Goal: Task Accomplishment & Management: Manage account settings

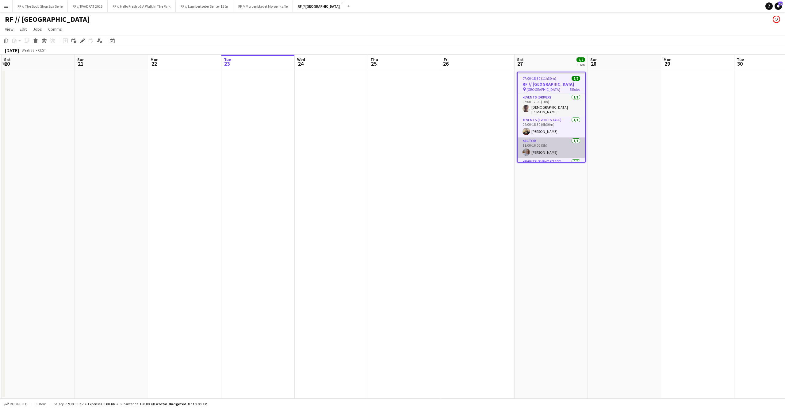
scroll to position [54, 0]
click at [545, 118] on app-card-role "Events (Event Staff) [DATE] 11:30-17:00 (5h30m) [PERSON_NAME] [PERSON_NAME] [PE…" at bounding box center [551, 120] width 67 height 33
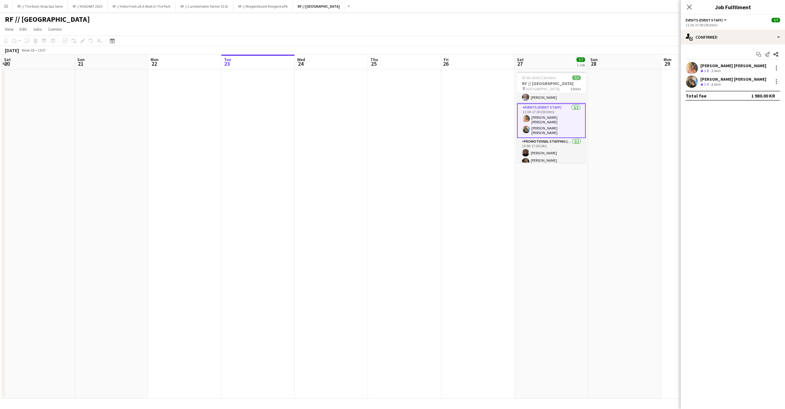
click at [692, 80] on app-user-avatar at bounding box center [692, 81] width 12 height 12
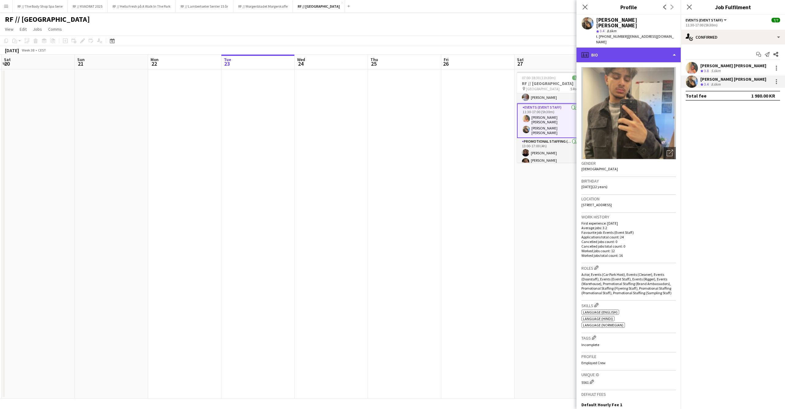
click at [636, 48] on div "profile Bio" at bounding box center [629, 55] width 104 height 15
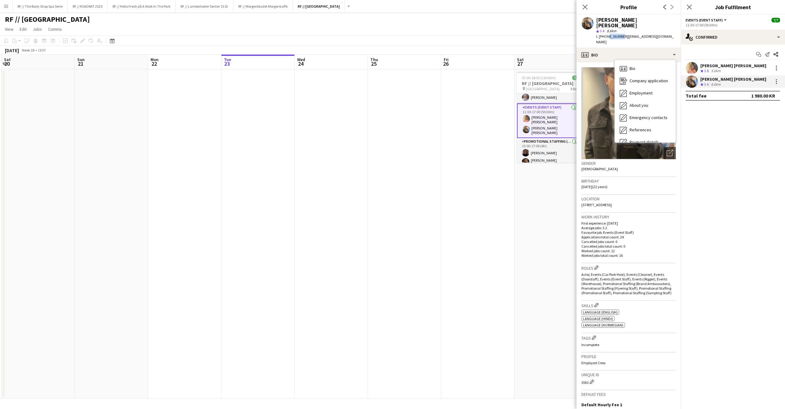
drag, startPoint x: 619, startPoint y: 31, endPoint x: 607, endPoint y: 31, distance: 12.3
click at [605, 34] on span "t. [PHONE_NUMBER]" at bounding box center [612, 36] width 32 height 5
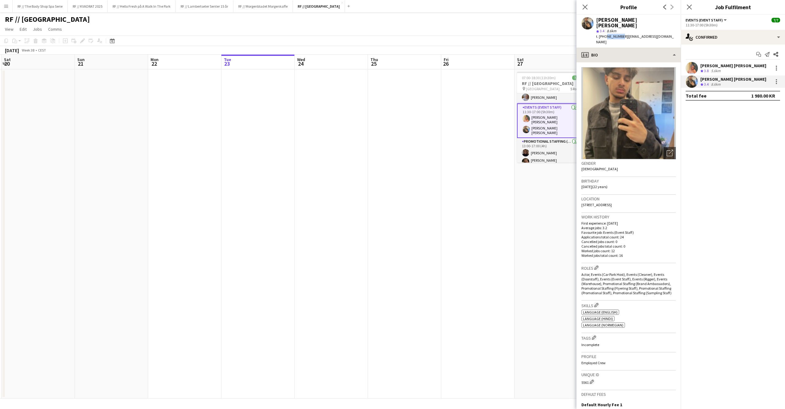
copy span "40673727"
click at [544, 81] on h3 "RF // [GEOGRAPHIC_DATA]" at bounding box center [551, 84] width 69 height 6
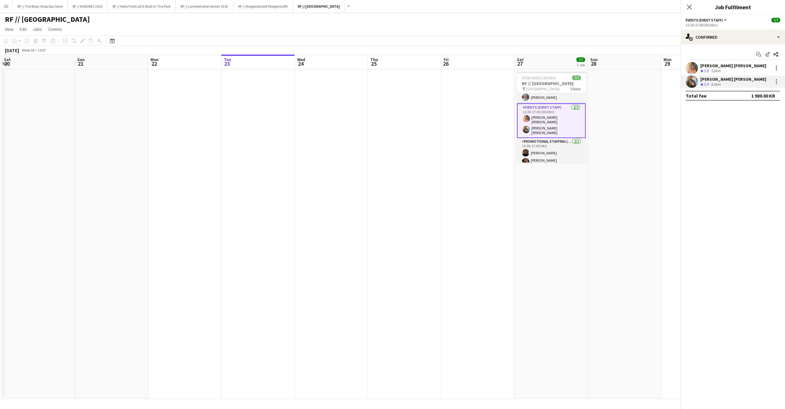
scroll to position [0, 145]
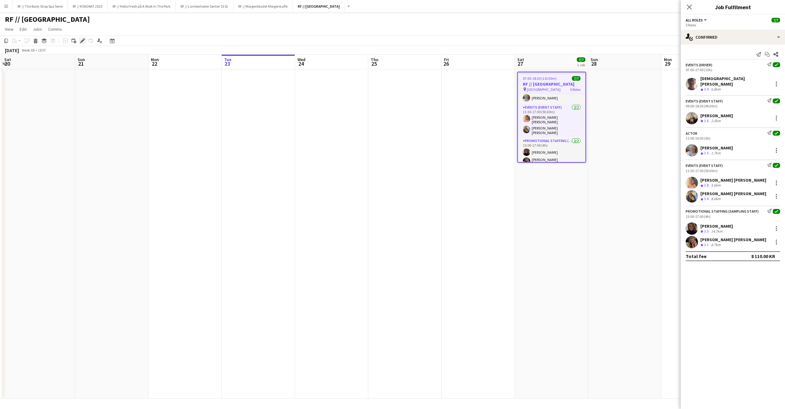
click at [82, 40] on icon "Edit" at bounding box center [82, 40] width 5 height 5
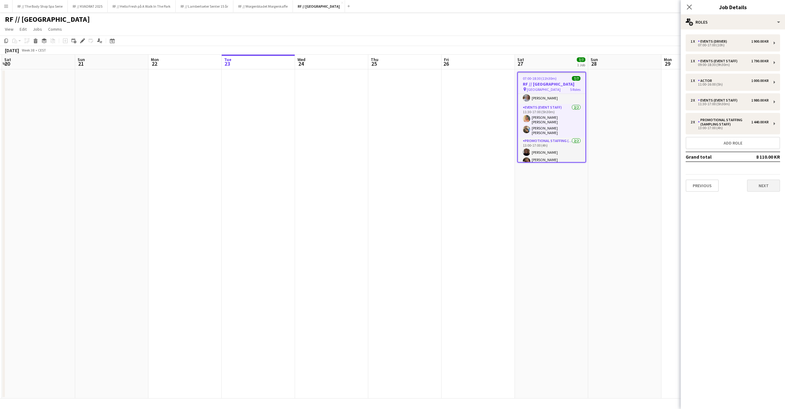
click at [756, 186] on button "Next" at bounding box center [763, 185] width 33 height 12
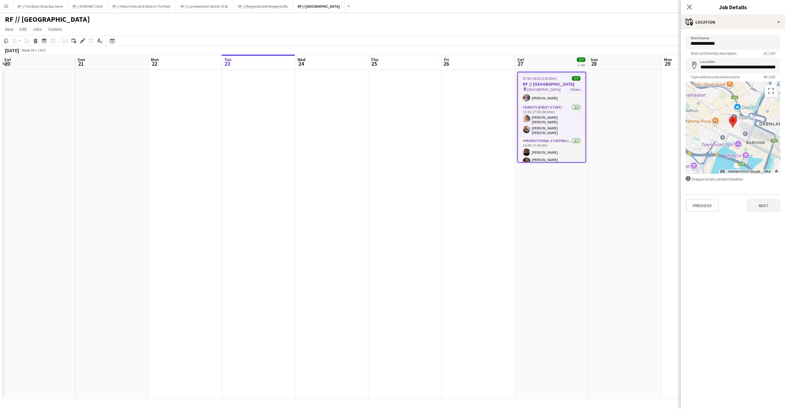
click at [759, 202] on button "Next" at bounding box center [763, 205] width 33 height 12
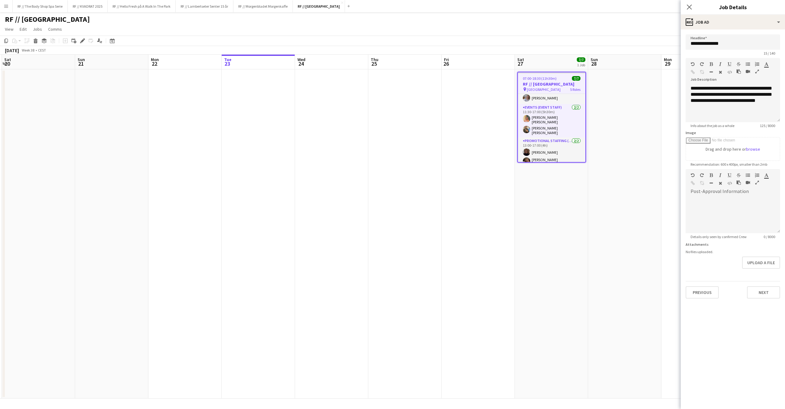
click at [761, 283] on div "Previous Next" at bounding box center [733, 289] width 94 height 17
click at [761, 286] on button "Next" at bounding box center [763, 292] width 33 height 12
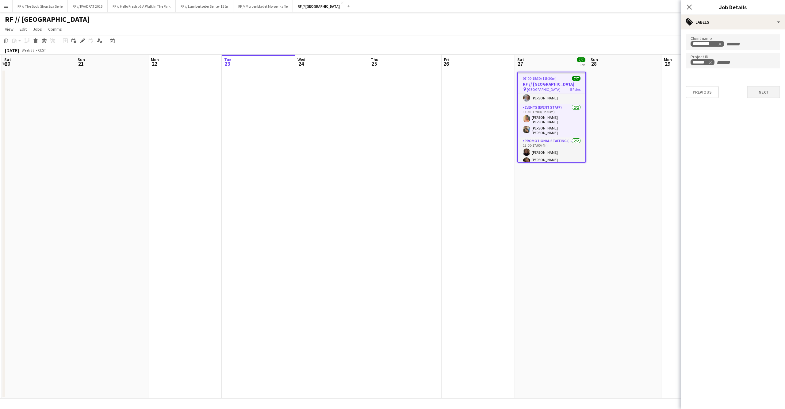
click at [762, 91] on button "Next" at bounding box center [763, 92] width 33 height 12
click at [763, 114] on button "Next" at bounding box center [763, 118] width 33 height 12
click at [758, 125] on button "Next" at bounding box center [763, 127] width 33 height 12
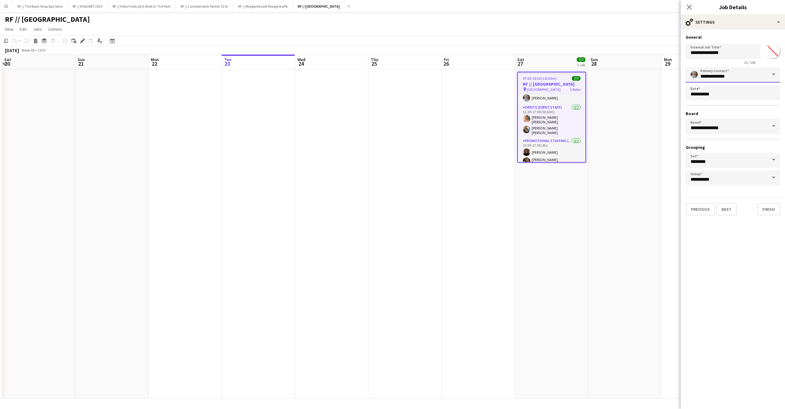
click at [723, 73] on input "**********" at bounding box center [733, 74] width 94 height 15
drag, startPoint x: 741, startPoint y: 75, endPoint x: 700, endPoint y: 74, distance: 41.1
click at [700, 74] on input "**********" at bounding box center [733, 74] width 94 height 15
click at [702, 93] on span "[PERSON_NAME]" at bounding box center [721, 92] width 40 height 6
type input "**********"
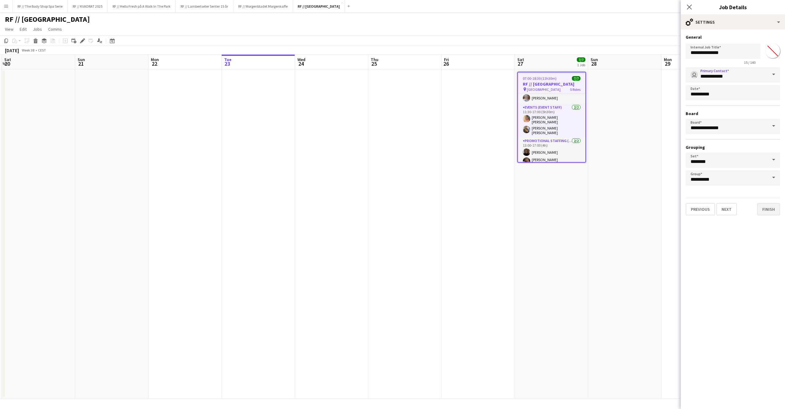
click at [767, 209] on button "Finish" at bounding box center [768, 209] width 23 height 12
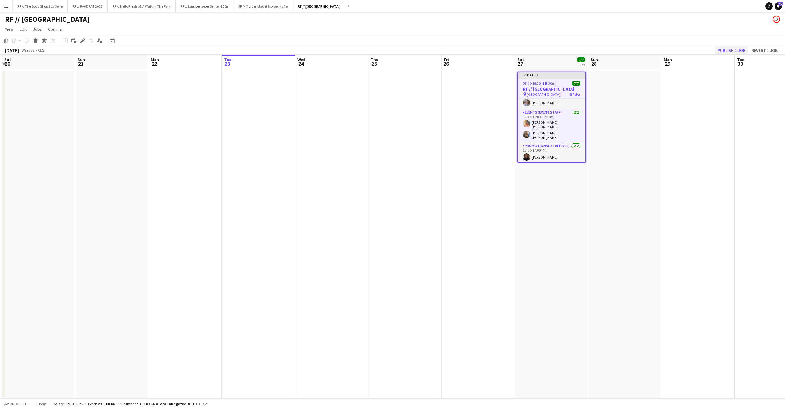
click at [735, 48] on button "Publish 1 job" at bounding box center [731, 50] width 33 height 8
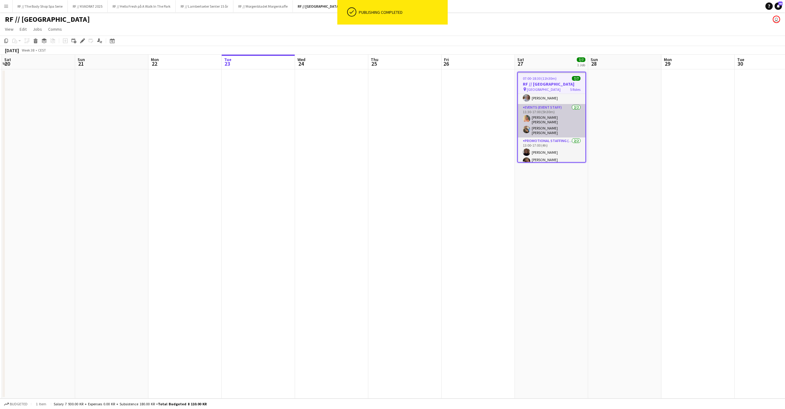
click at [548, 123] on app-card-role "Events (Event Staff) [DATE] 11:30-17:00 (5h30m) [PERSON_NAME] [PERSON_NAME] [PE…" at bounding box center [551, 120] width 67 height 33
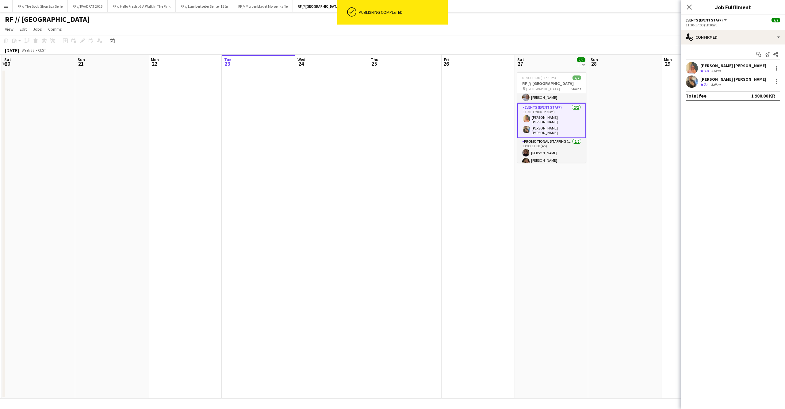
click at [723, 79] on div "[PERSON_NAME] [PERSON_NAME]" at bounding box center [733, 79] width 66 height 6
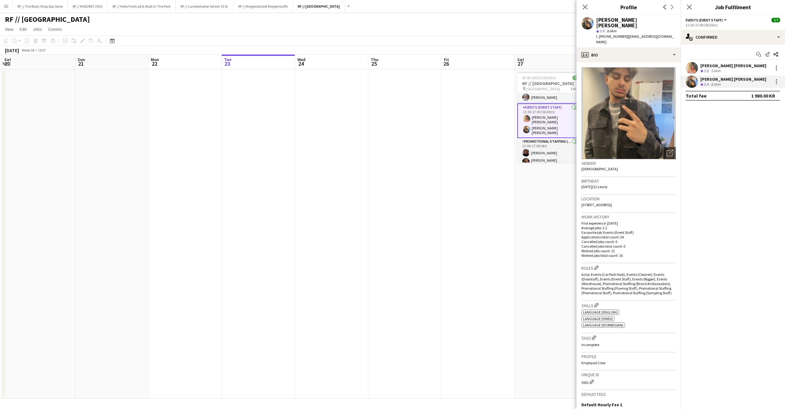
drag, startPoint x: 619, startPoint y: 31, endPoint x: 605, endPoint y: 29, distance: 14.0
click at [605, 34] on span "t. [PHONE_NUMBER]" at bounding box center [612, 36] width 32 height 5
copy span "40673727"
click at [587, 9] on icon at bounding box center [585, 7] width 6 height 6
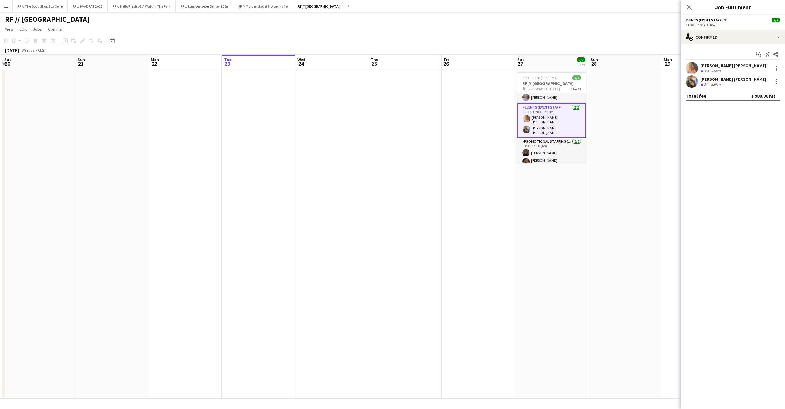
click at [689, 8] on icon "Close pop-in" at bounding box center [689, 7] width 5 height 5
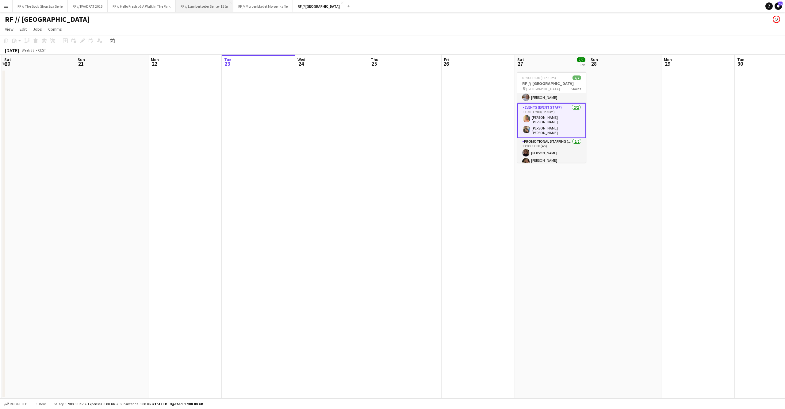
click at [222, 8] on button "RF // Lambertseter Senter 15 år Close" at bounding box center [205, 6] width 58 height 12
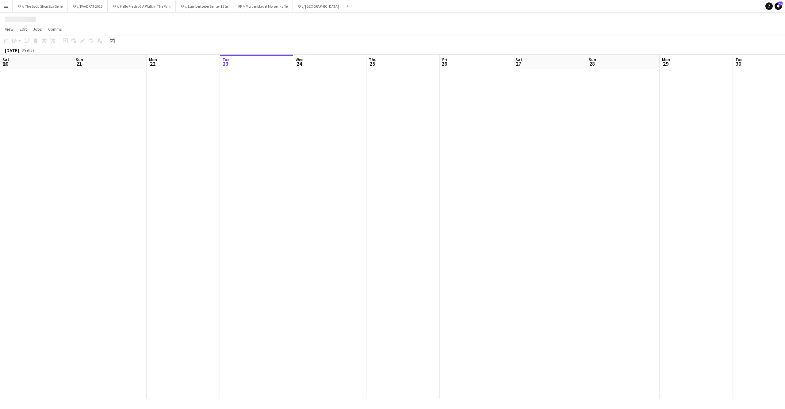
scroll to position [0, 146]
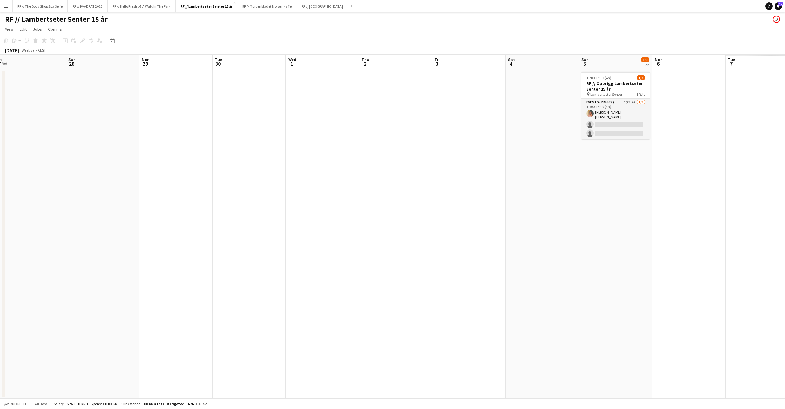
drag, startPoint x: 703, startPoint y: 188, endPoint x: 355, endPoint y: 194, distance: 348.4
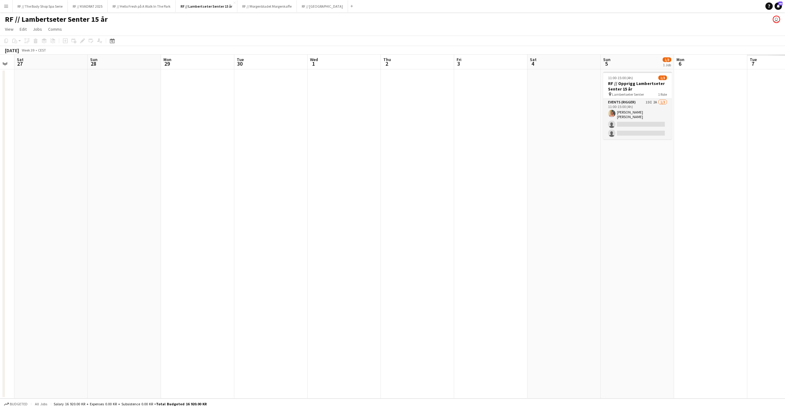
click at [350, 193] on app-calendar-viewport "Wed 24 1/1 1 Job Thu 25 Fri 26 Sat 27 Sun 28 Mon 29 Tue 30 Wed 1 Thu 2 Fri 3 Sa…" at bounding box center [392, 227] width 785 height 344
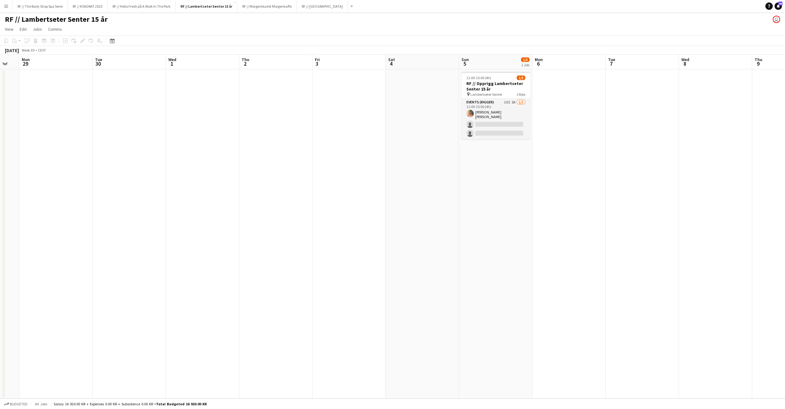
scroll to position [0, 262]
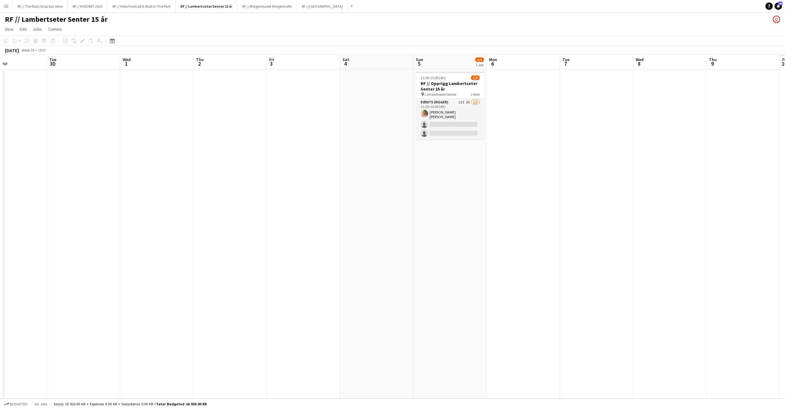
drag, startPoint x: 693, startPoint y: 217, endPoint x: 342, endPoint y: 207, distance: 350.9
click at [344, 207] on app-calendar-viewport "Fri 26 Sat 27 Sun 28 Mon 29 Tue 30 Wed 1 Thu 2 Fri 3 Sat 4 Sun 5 1/3 1 Job Mon …" at bounding box center [392, 227] width 785 height 344
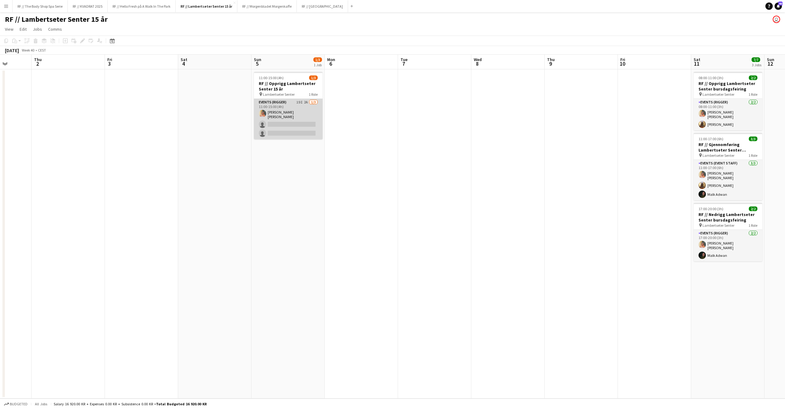
click at [304, 104] on app-card-role "Events (Rigger) 19I 2A [DATE] 11:00-15:00 (4h) [PERSON_NAME] [PERSON_NAME] sing…" at bounding box center [288, 119] width 69 height 40
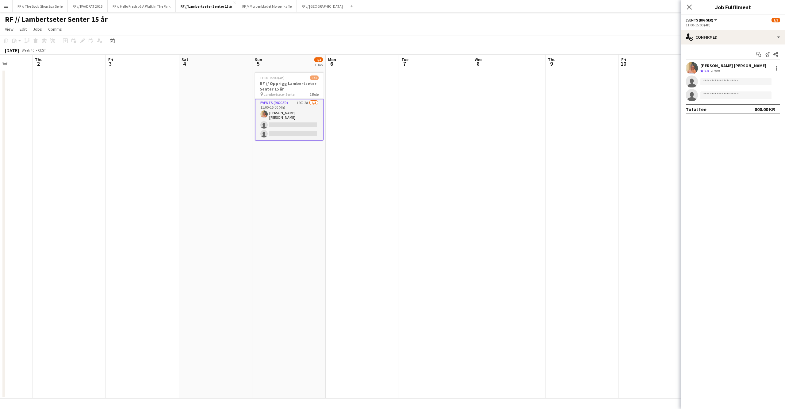
click at [450, 135] on app-date-cell at bounding box center [435, 233] width 73 height 329
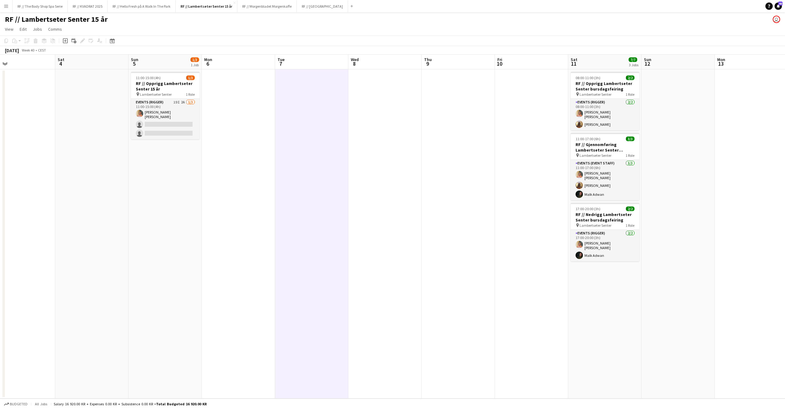
drag, startPoint x: 496, startPoint y: 136, endPoint x: 243, endPoint y: 128, distance: 252.8
click at [243, 128] on app-calendar-viewport "Tue 30 Wed 1 Thu 2 Fri 3 Sat 4 Sun 5 1/3 1 Job Mon 6 Tue 7 Wed 8 Thu 9 Fri 10 S…" at bounding box center [392, 227] width 785 height 344
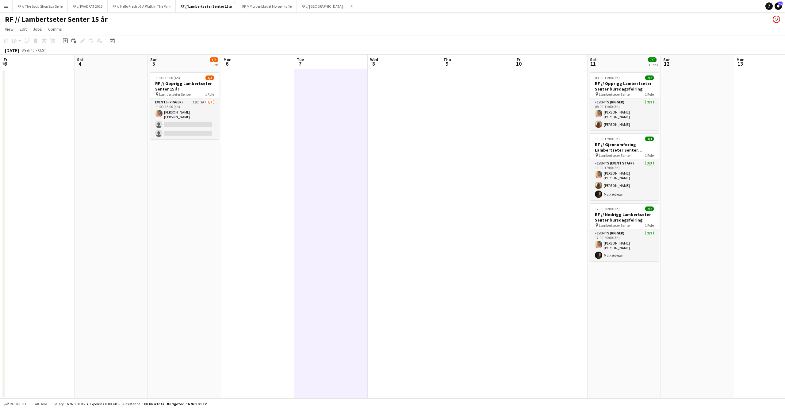
drag, startPoint x: 242, startPoint y: 140, endPoint x: 551, endPoint y: 157, distance: 310.2
click at [550, 157] on app-calendar-viewport "Wed 1 Thu 2 Fri 3 Sat 4 Sun 5 1/3 1 Job Mon 6 Tue 7 Wed 8 Thu 9 Fri 10 Sat 11 7…" at bounding box center [392, 227] width 785 height 344
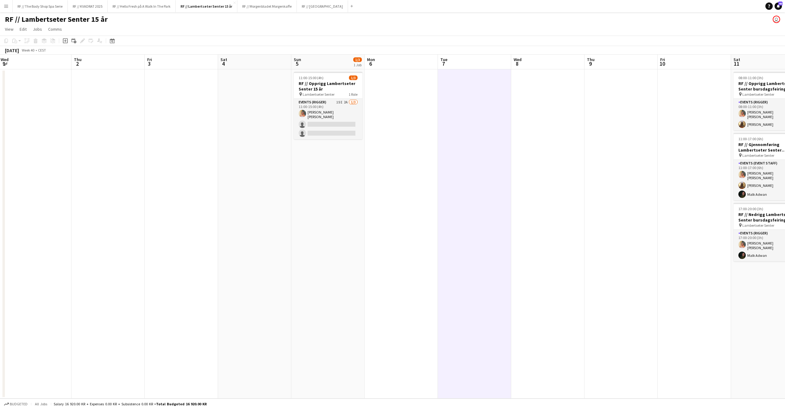
click at [492, 167] on app-date-cell at bounding box center [474, 233] width 73 height 329
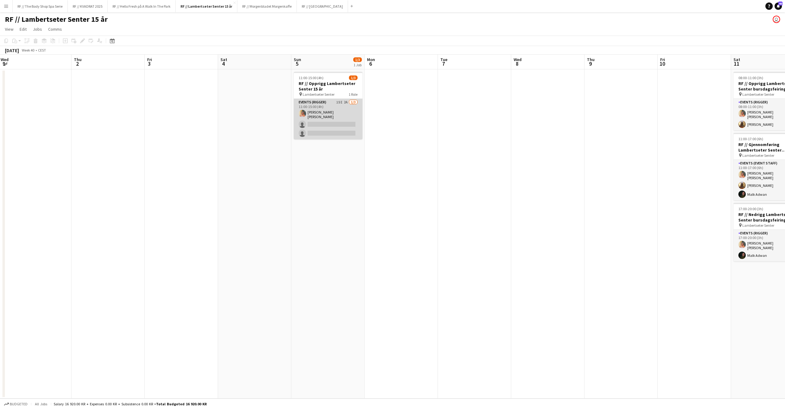
click at [328, 111] on app-calendar-viewport "Mon 29 Tue 30 Wed 1 Thu 2 Fri 3 Sat 4 Sun 5 1/3 1 Job Mon 6 Tue 7 Wed 8 Thu 9 F…" at bounding box center [392, 227] width 785 height 344
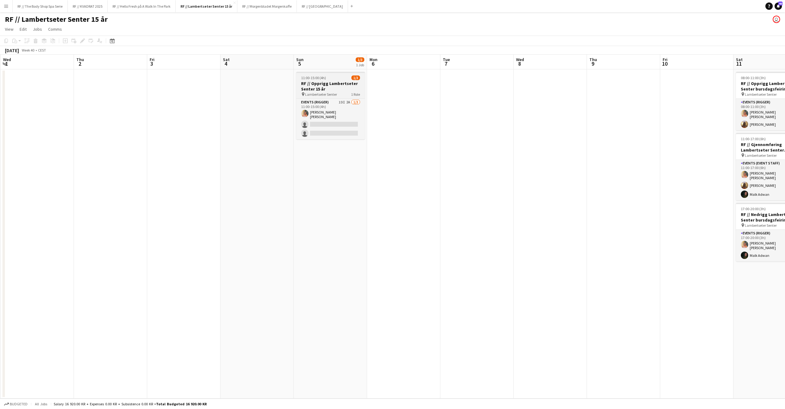
click at [328, 95] on span "Lambertseter Senter" at bounding box center [321, 94] width 32 height 5
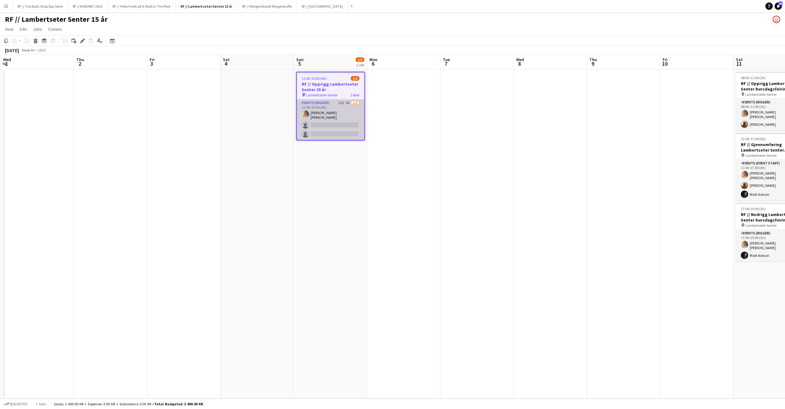
click at [335, 116] on app-card-role "Events (Rigger) 19I 2A [DATE] 11:00-15:00 (4h) [PERSON_NAME] [PERSON_NAME] sing…" at bounding box center [330, 119] width 67 height 40
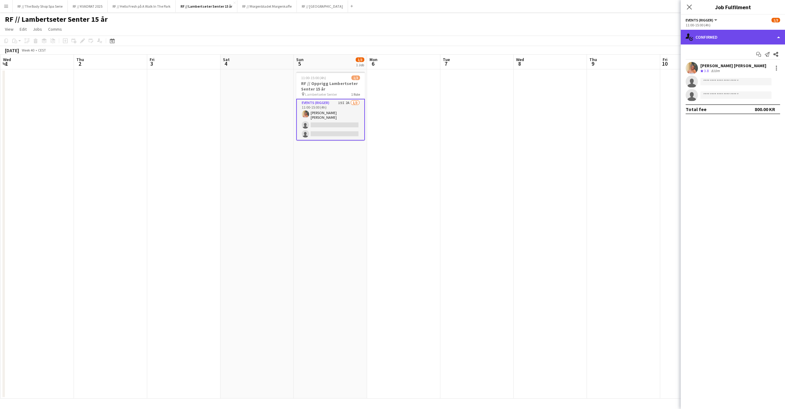
click at [723, 31] on div "single-neutral-actions-check-2 Confirmed" at bounding box center [733, 37] width 104 height 15
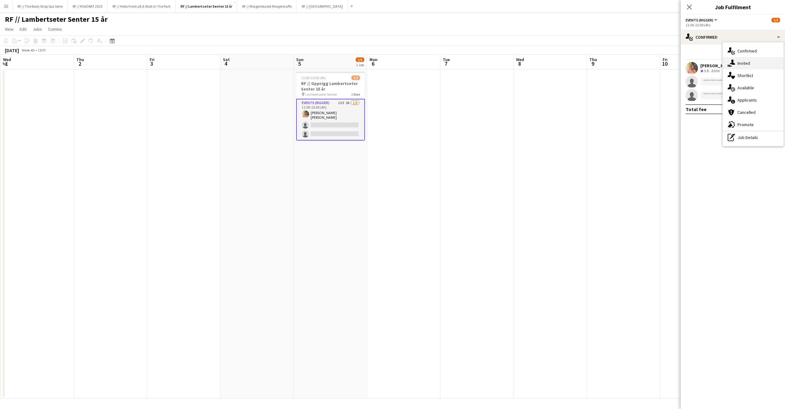
click at [738, 63] on span "Invited" at bounding box center [744, 63] width 13 height 6
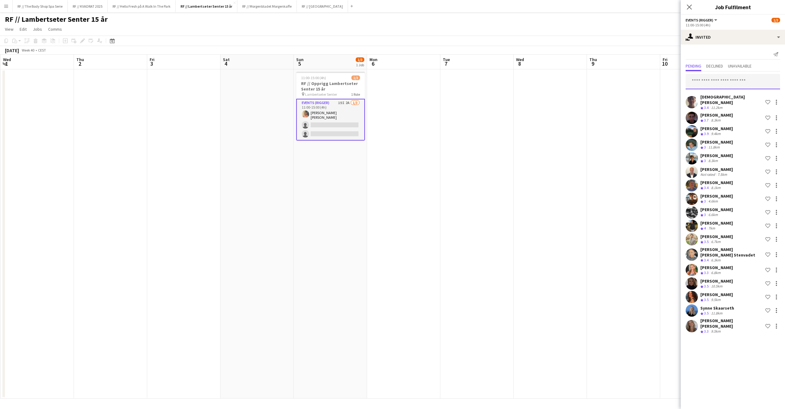
click at [720, 84] on input "text" at bounding box center [733, 81] width 94 height 15
click at [719, 67] on span "Declined" at bounding box center [714, 66] width 17 height 4
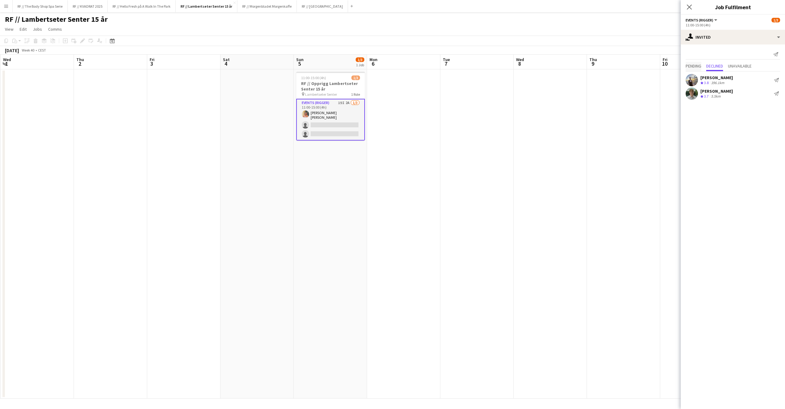
click at [692, 64] on span "Pending" at bounding box center [694, 66] width 16 height 4
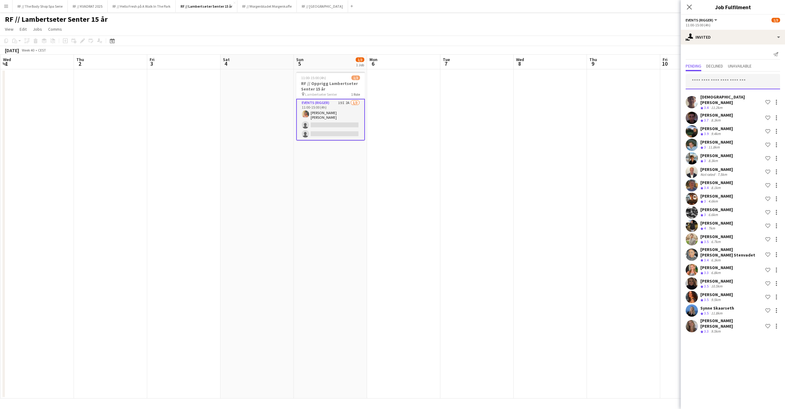
click at [727, 84] on input "text" at bounding box center [733, 81] width 94 height 15
click at [727, 82] on input "*****" at bounding box center [733, 81] width 94 height 15
type input "*"
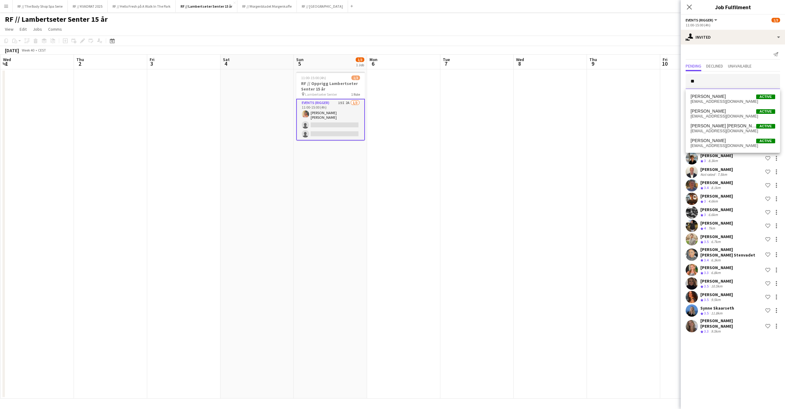
type input "*"
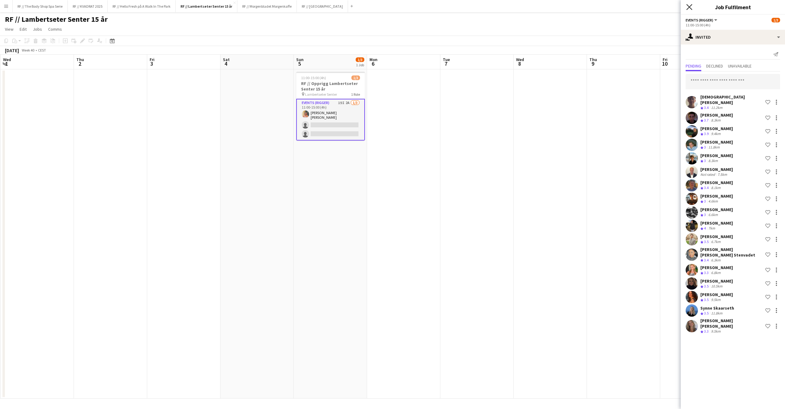
click at [690, 9] on icon "Close pop-in" at bounding box center [689, 7] width 6 height 6
